Goal: Task Accomplishment & Management: Use online tool/utility

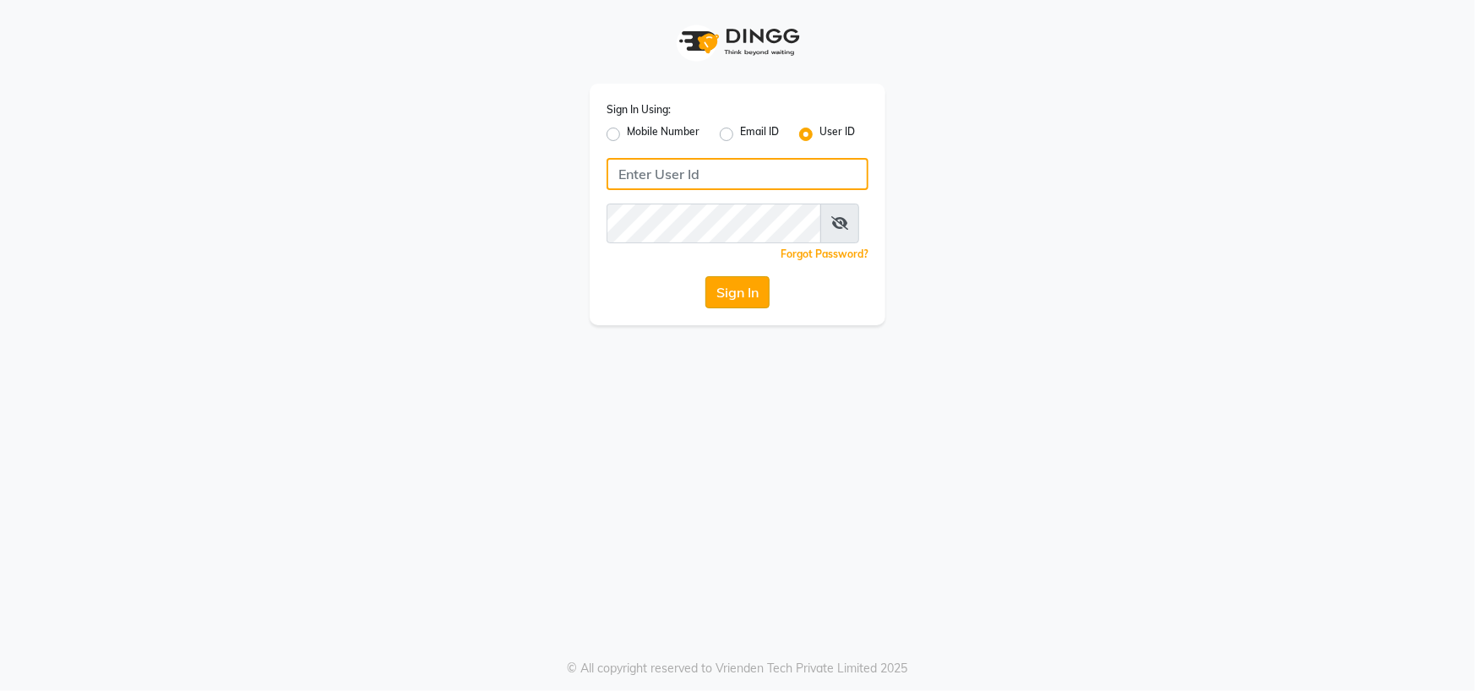
type input "[PERSON_NAME] @123"
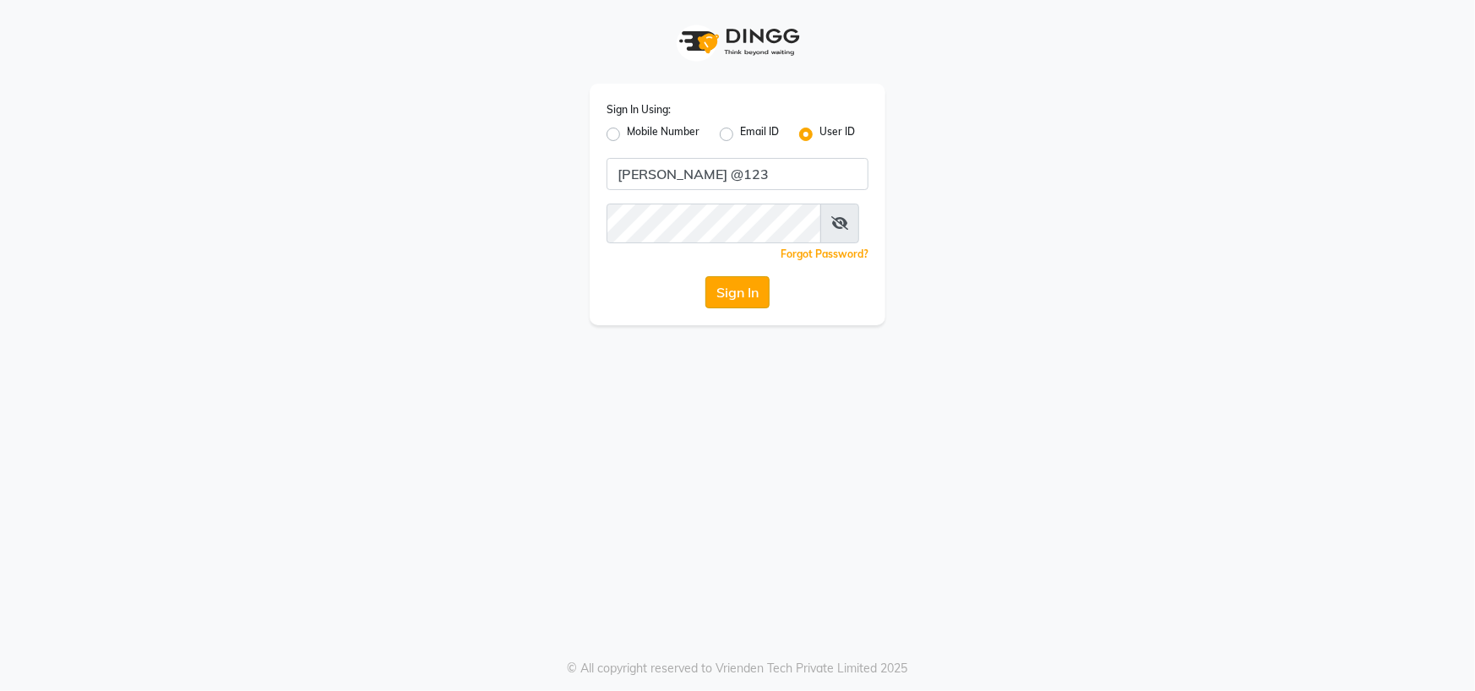
click at [740, 308] on button "Sign In" at bounding box center [737, 292] width 64 height 32
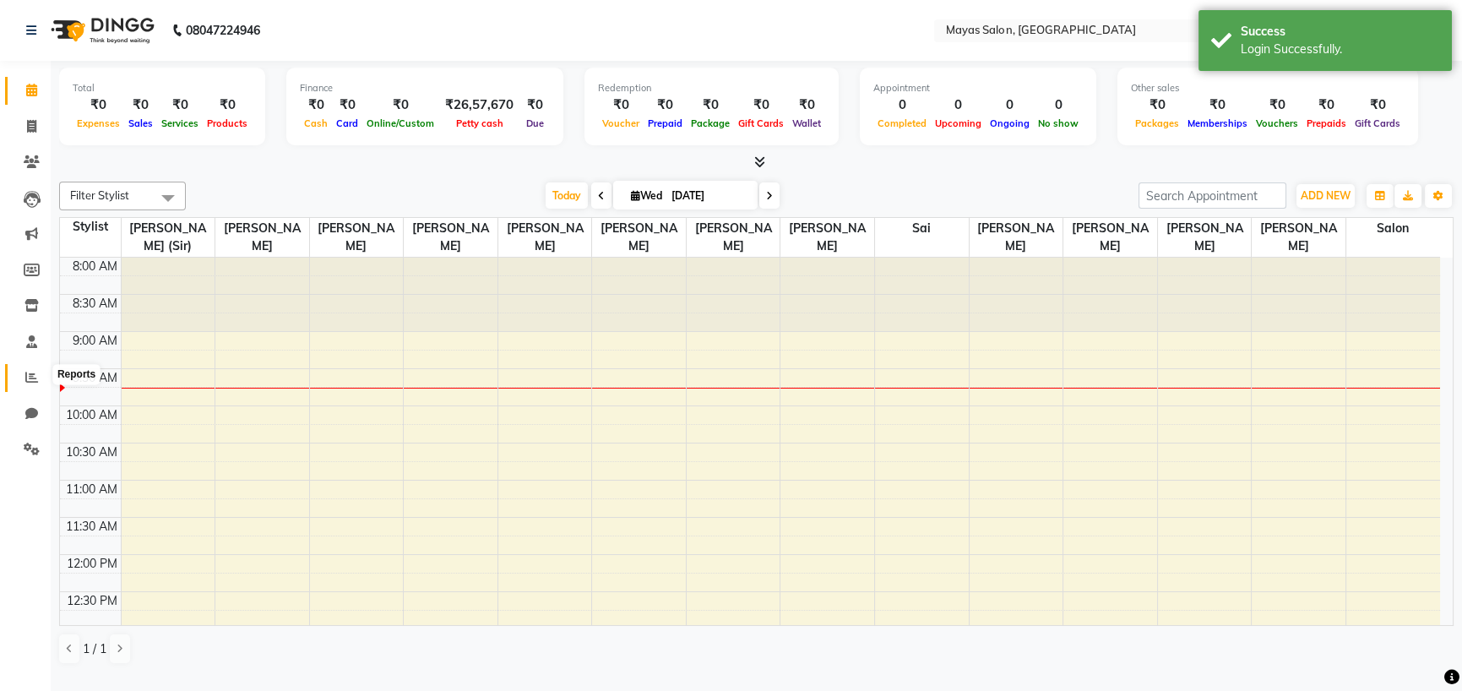
click at [31, 378] on icon at bounding box center [31, 377] width 13 height 13
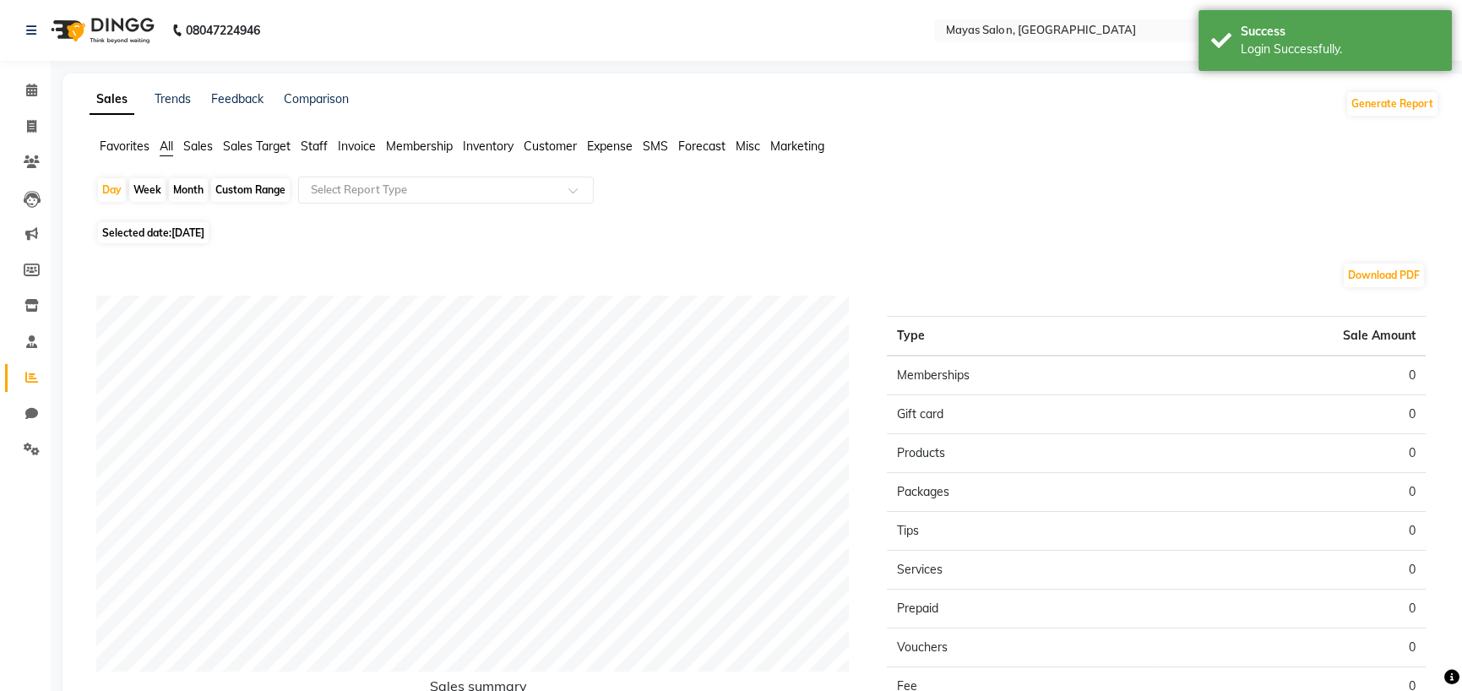
click at [199, 202] on div "Month" at bounding box center [188, 190] width 39 height 24
select select "9"
select select "2025"
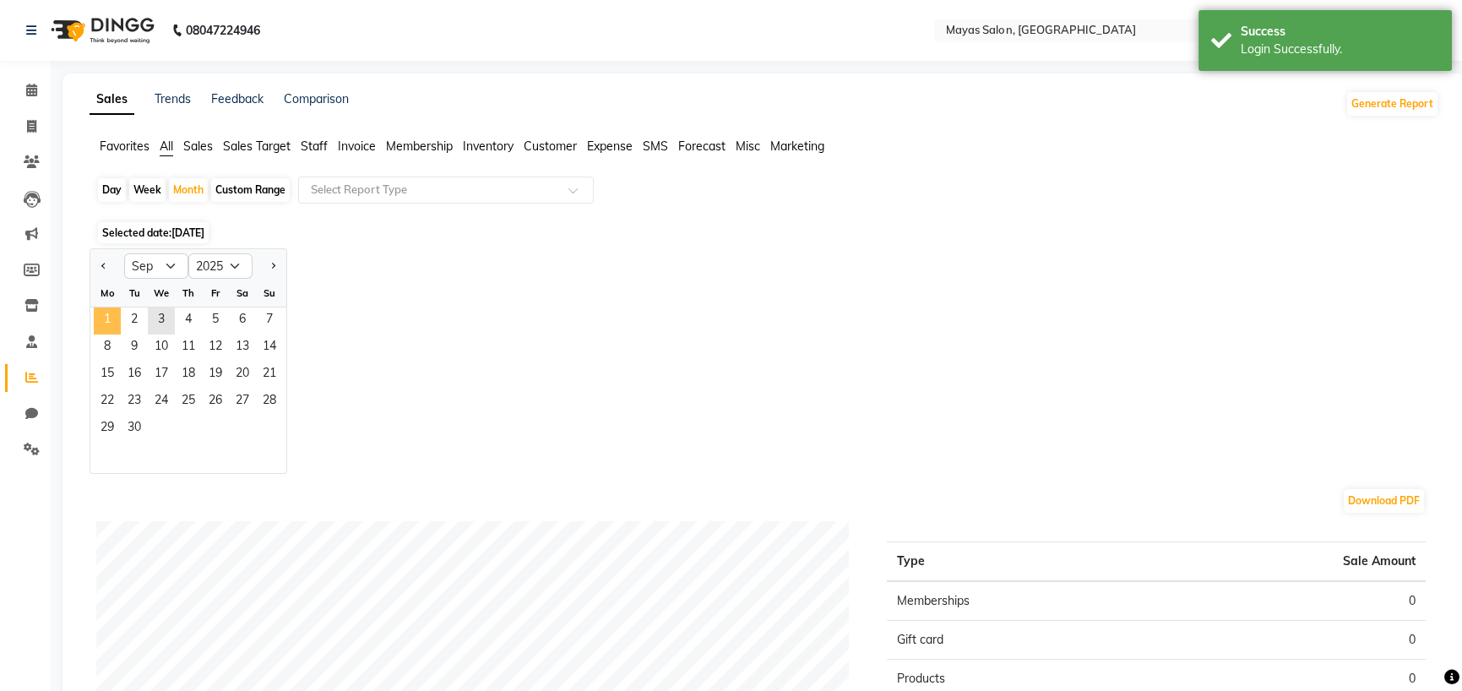
click at [121, 335] on span "1" at bounding box center [107, 321] width 27 height 27
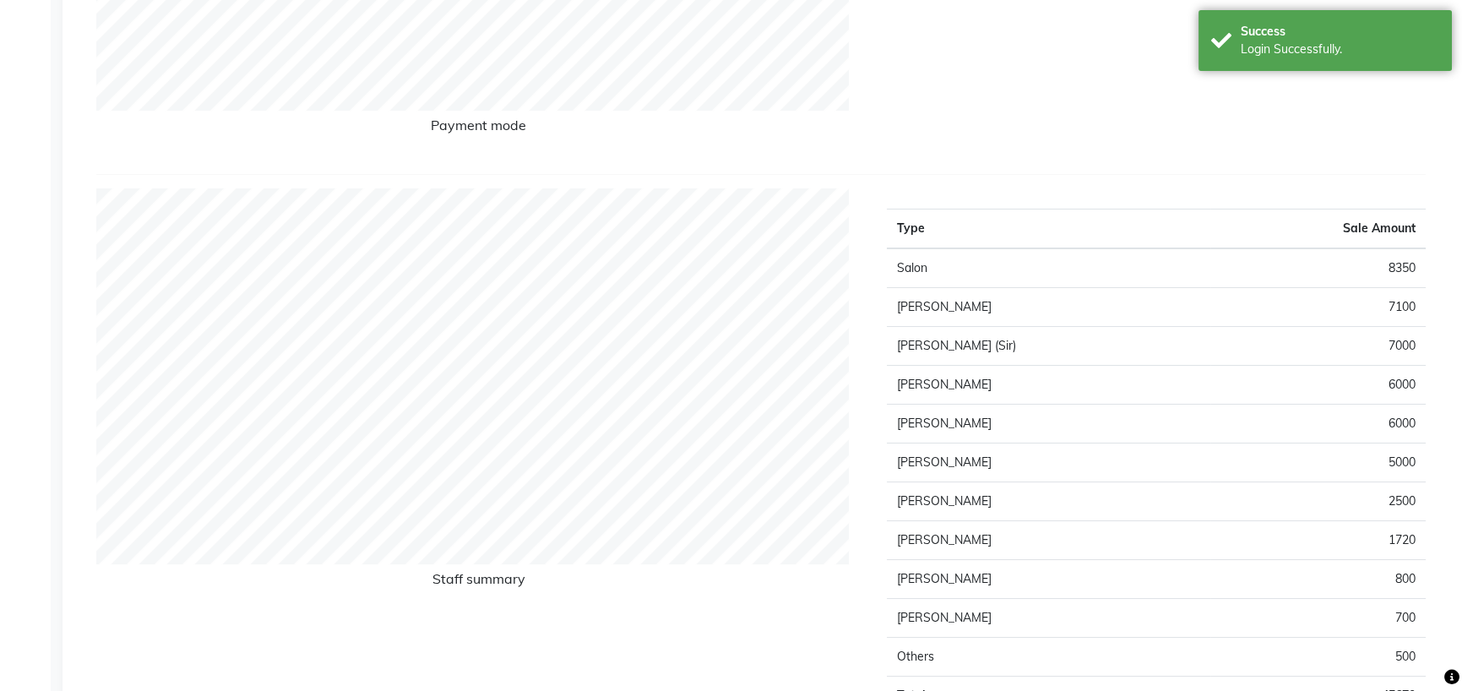
scroll to position [591, 0]
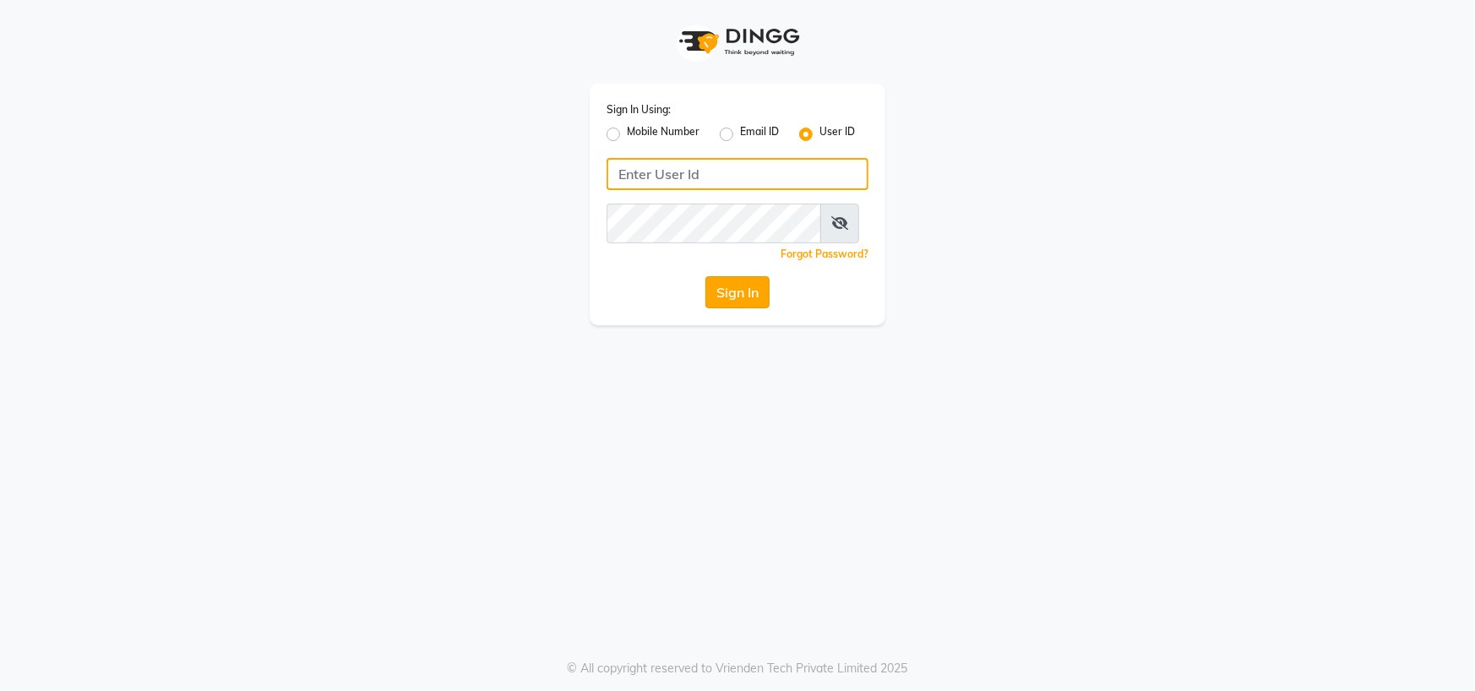
type input "[PERSON_NAME] @123"
click at [734, 308] on button "Sign In" at bounding box center [737, 292] width 64 height 32
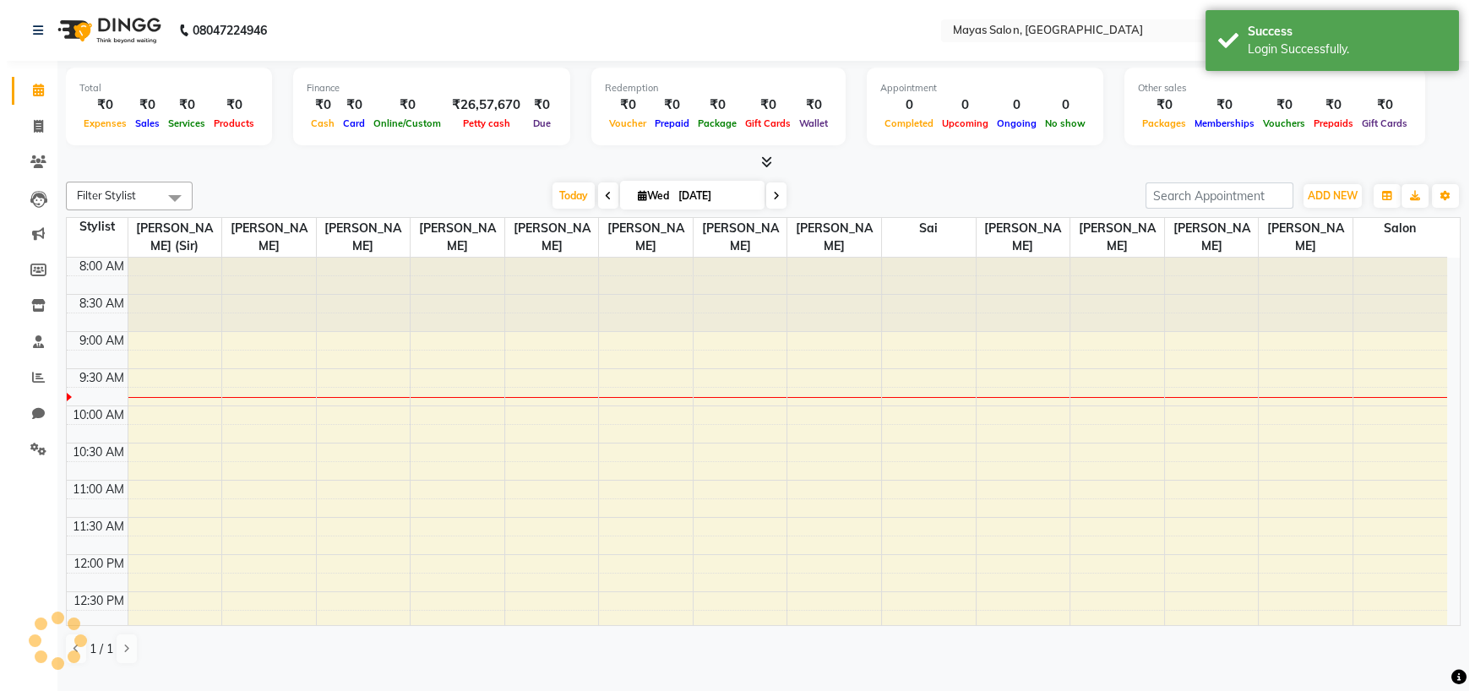
scroll to position [75, 0]
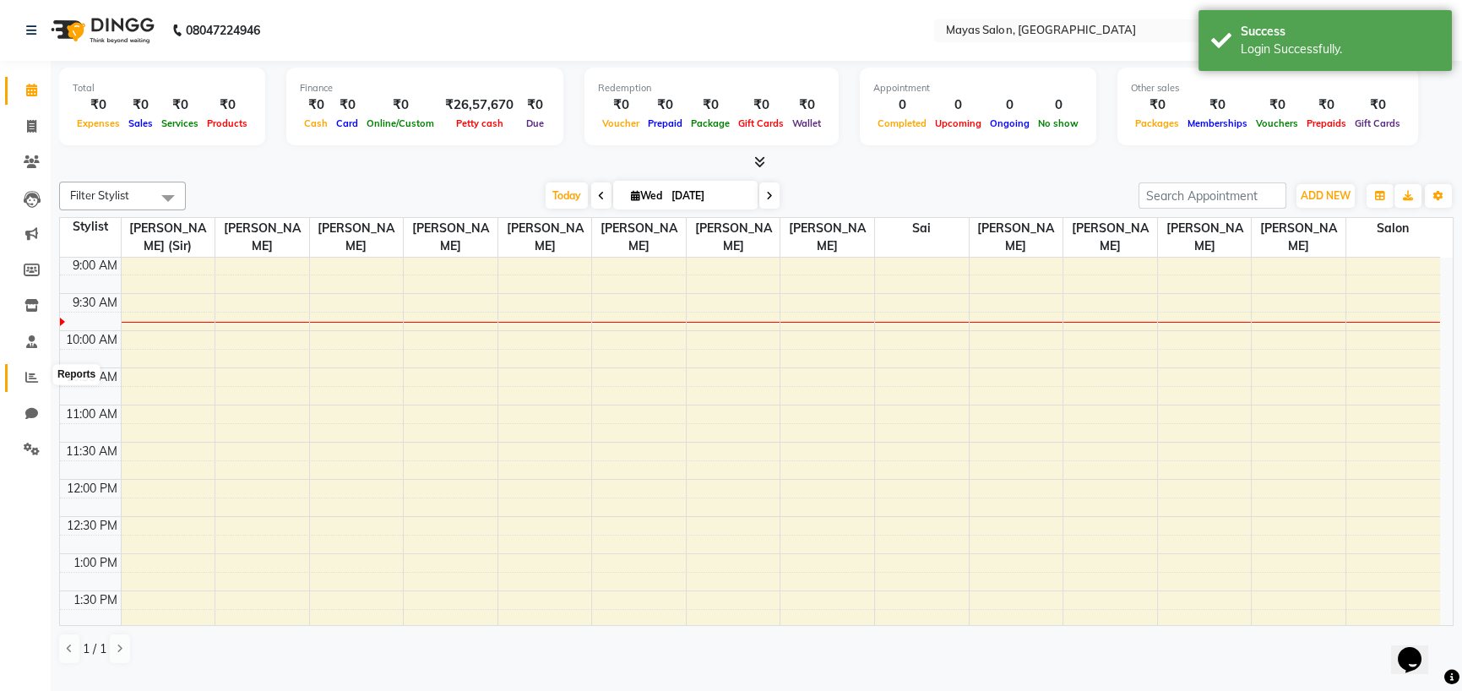
click at [28, 369] on span at bounding box center [32, 377] width 30 height 19
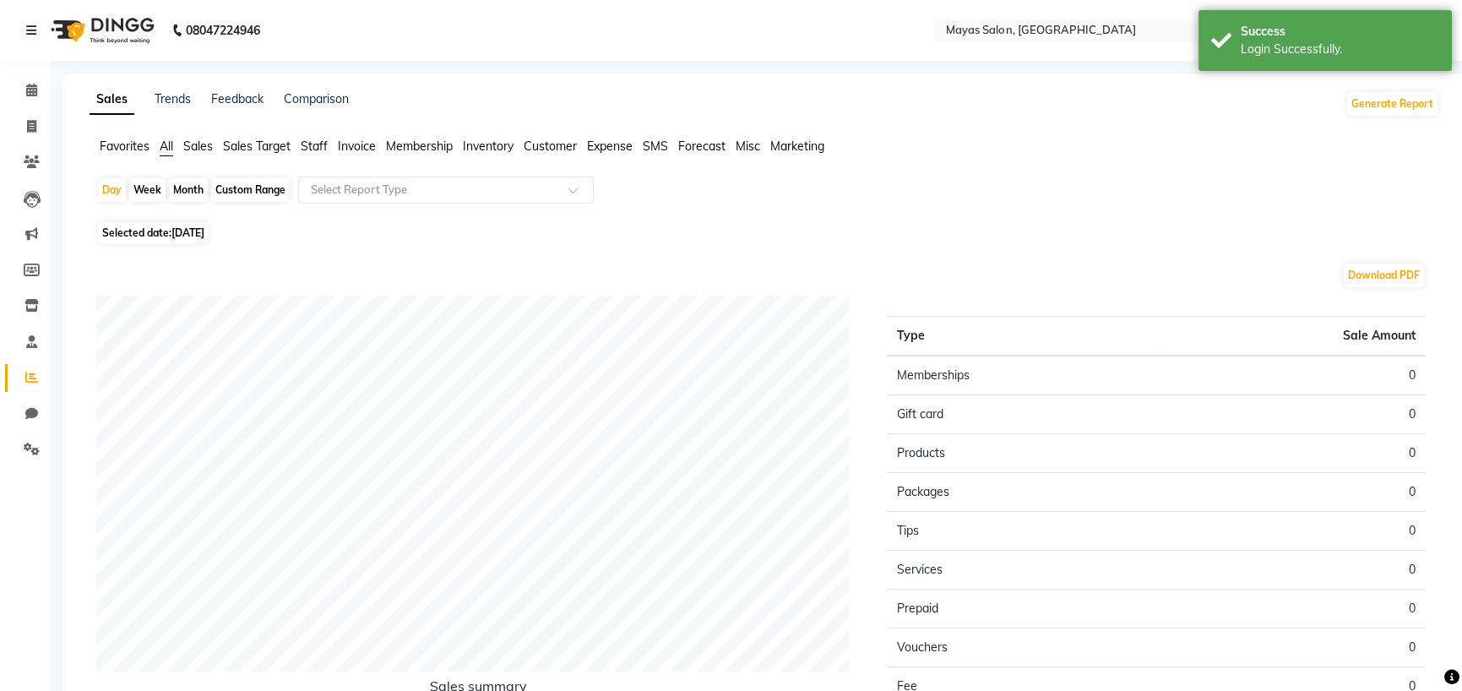
click at [207, 202] on div "Month" at bounding box center [188, 190] width 39 height 24
select select "9"
select select "2025"
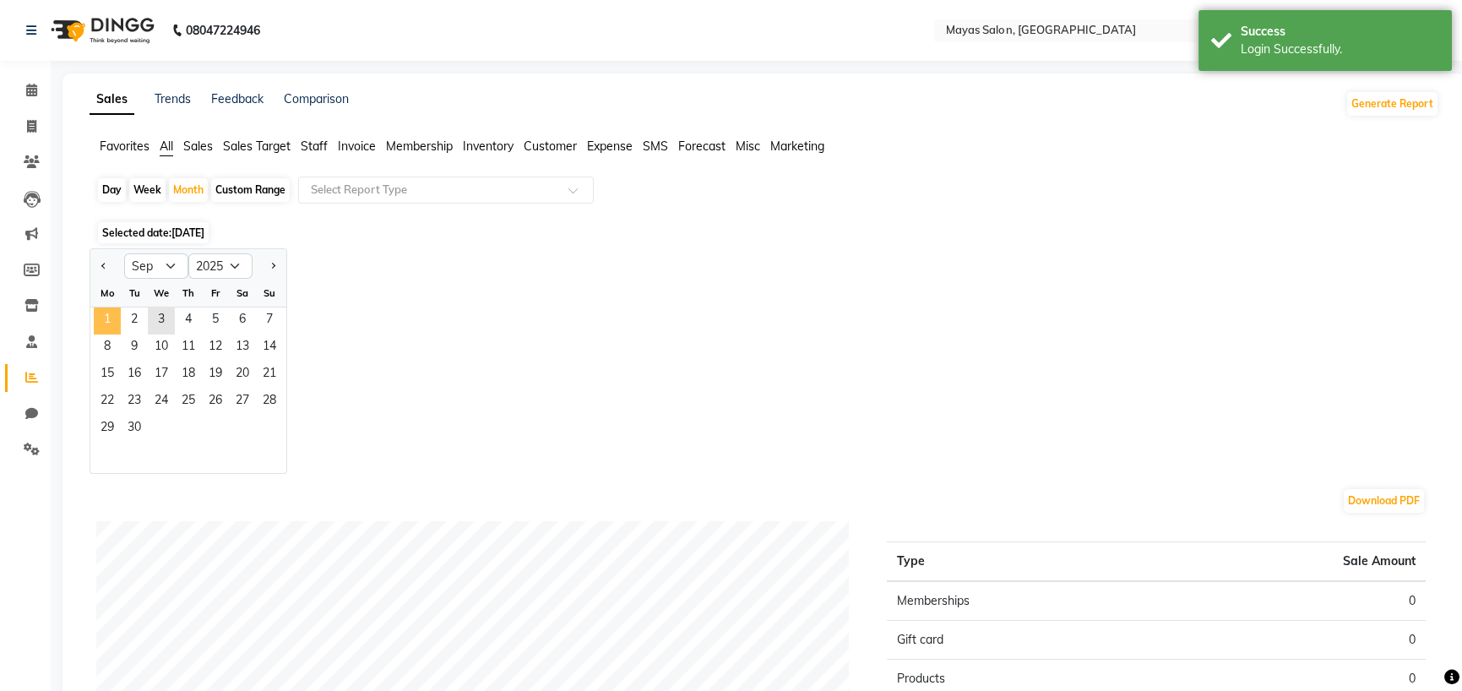
click at [121, 335] on span "1" at bounding box center [107, 321] width 27 height 27
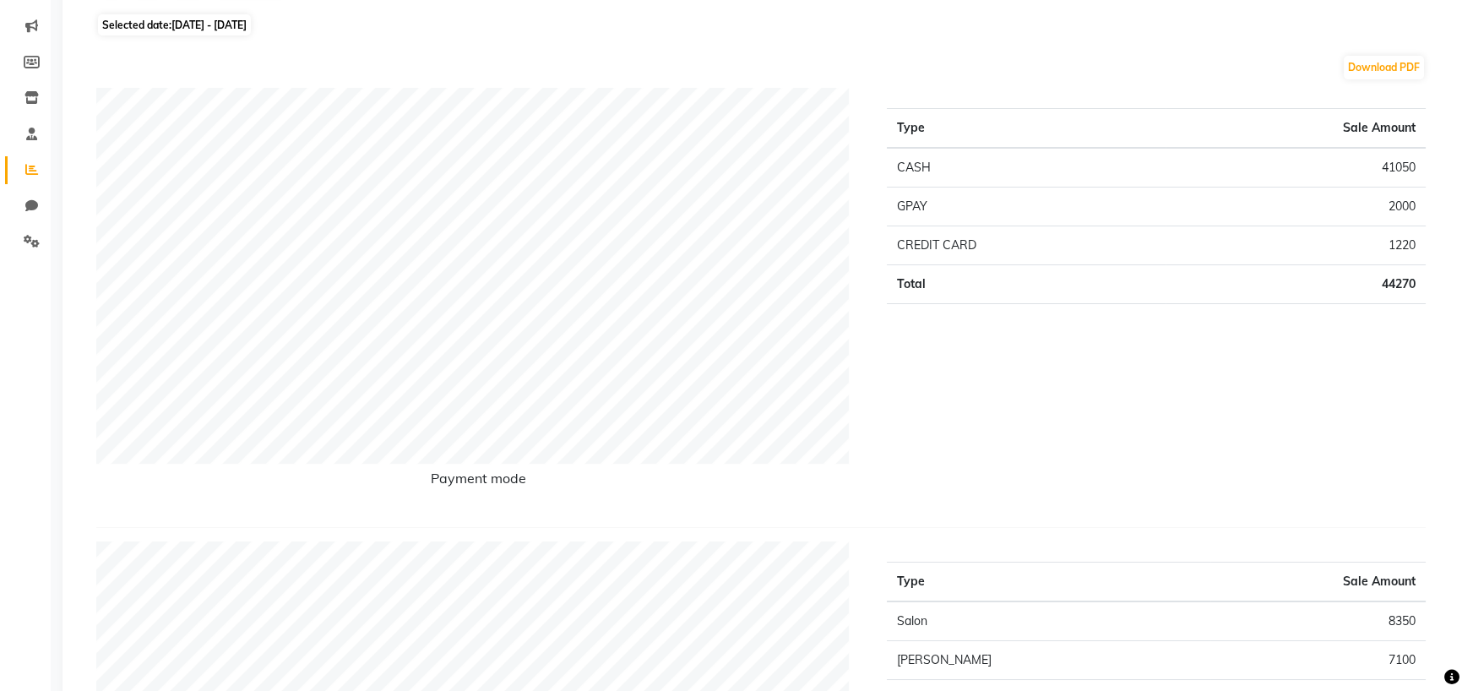
scroll to position [84, 0]
